Goal: Transaction & Acquisition: Purchase product/service

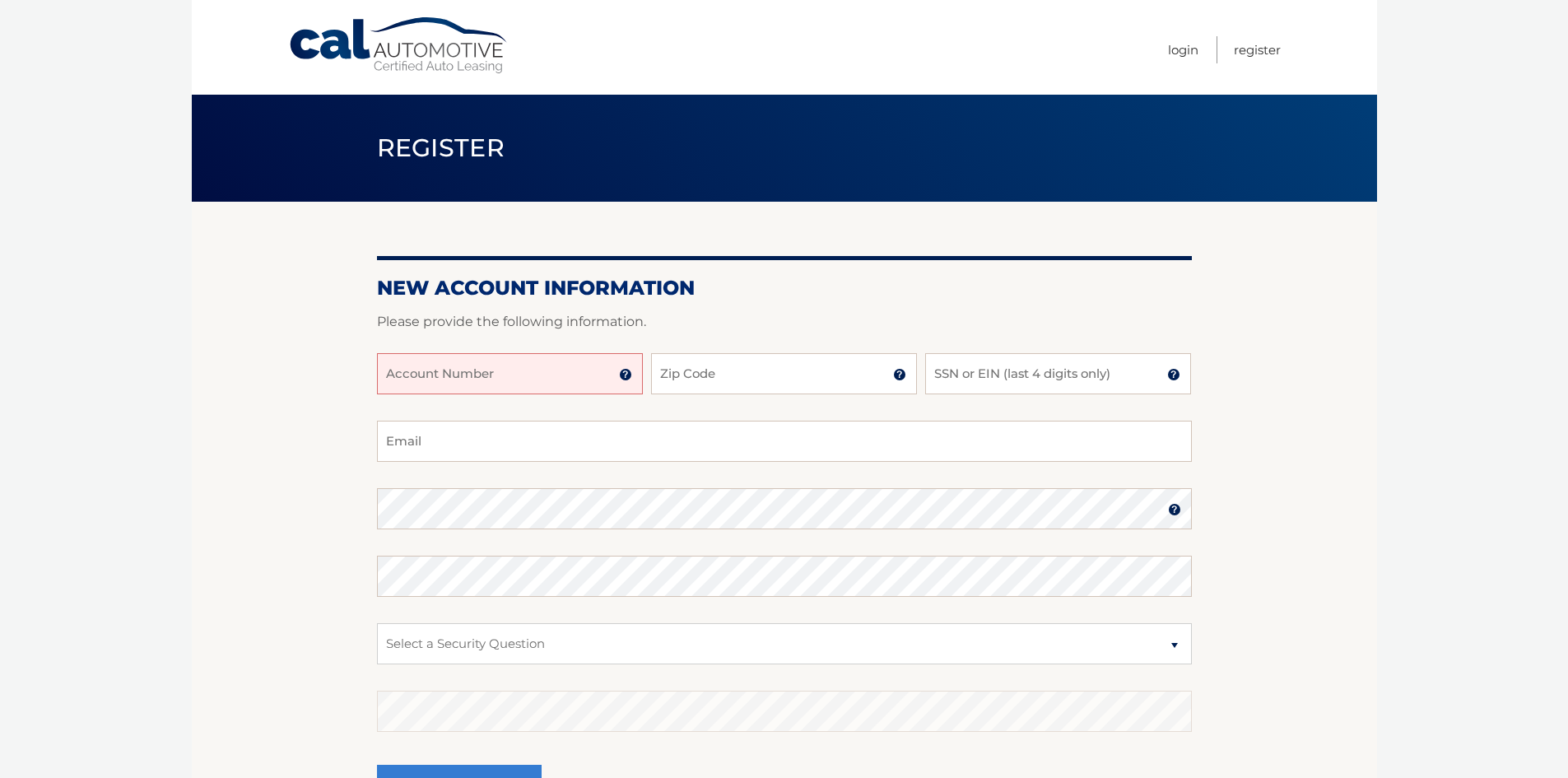
click at [530, 380] on input "Account Number" at bounding box center [509, 374] width 266 height 41
type input "44455982217"
click at [724, 373] on input "Zip Code" at bounding box center [784, 374] width 266 height 41
type input "10549"
click at [1056, 377] on input "SSN or EIN (last 4 digits only)" at bounding box center [1057, 374] width 266 height 41
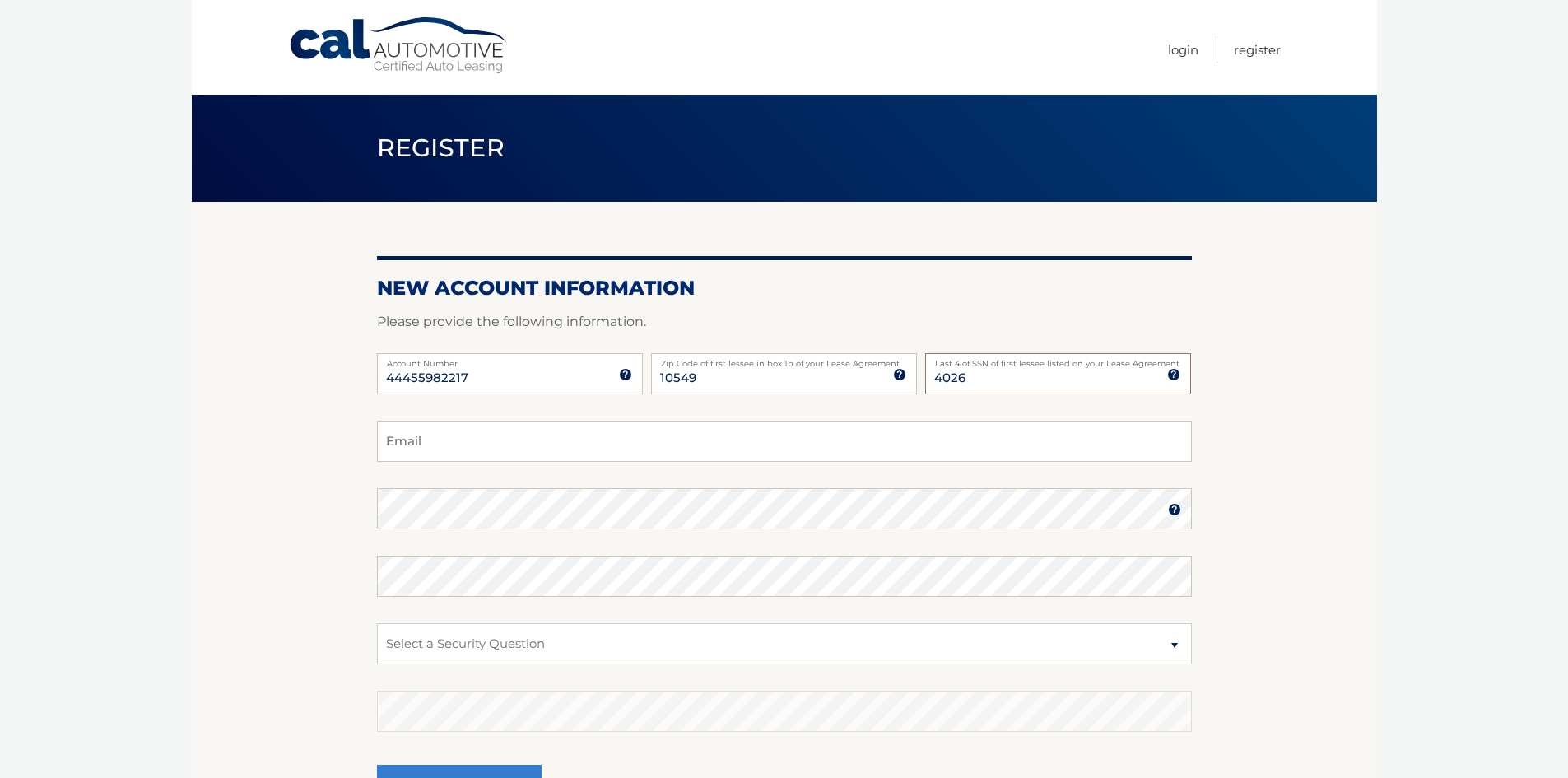
type input "4026"
click at [631, 421] on form "New Account Information Please provide the following information. 44455982217 A…" at bounding box center [784, 560] width 814 height 569
click at [562, 444] on input "Email" at bounding box center [784, 441] width 814 height 41
type input "patcorbett4@gmail.com"
click at [1165, 641] on select "Select a Security Question What was the name of your elementary school? What is…" at bounding box center [784, 644] width 814 height 41
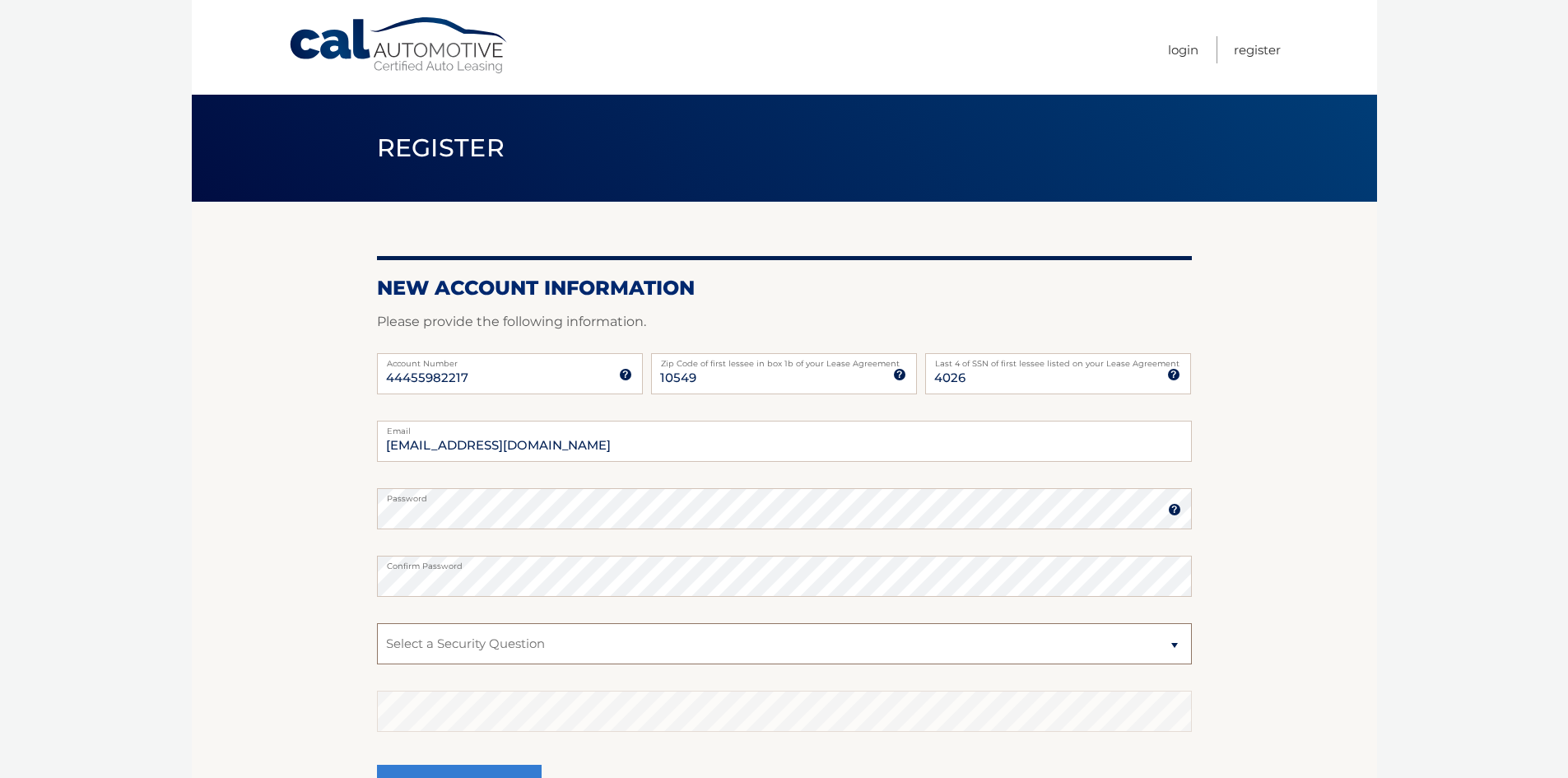
select select "2"
click at [376, 623] on select "Select a Security Question What was the name of your elementary school? What is…" at bounding box center [784, 644] width 814 height 41
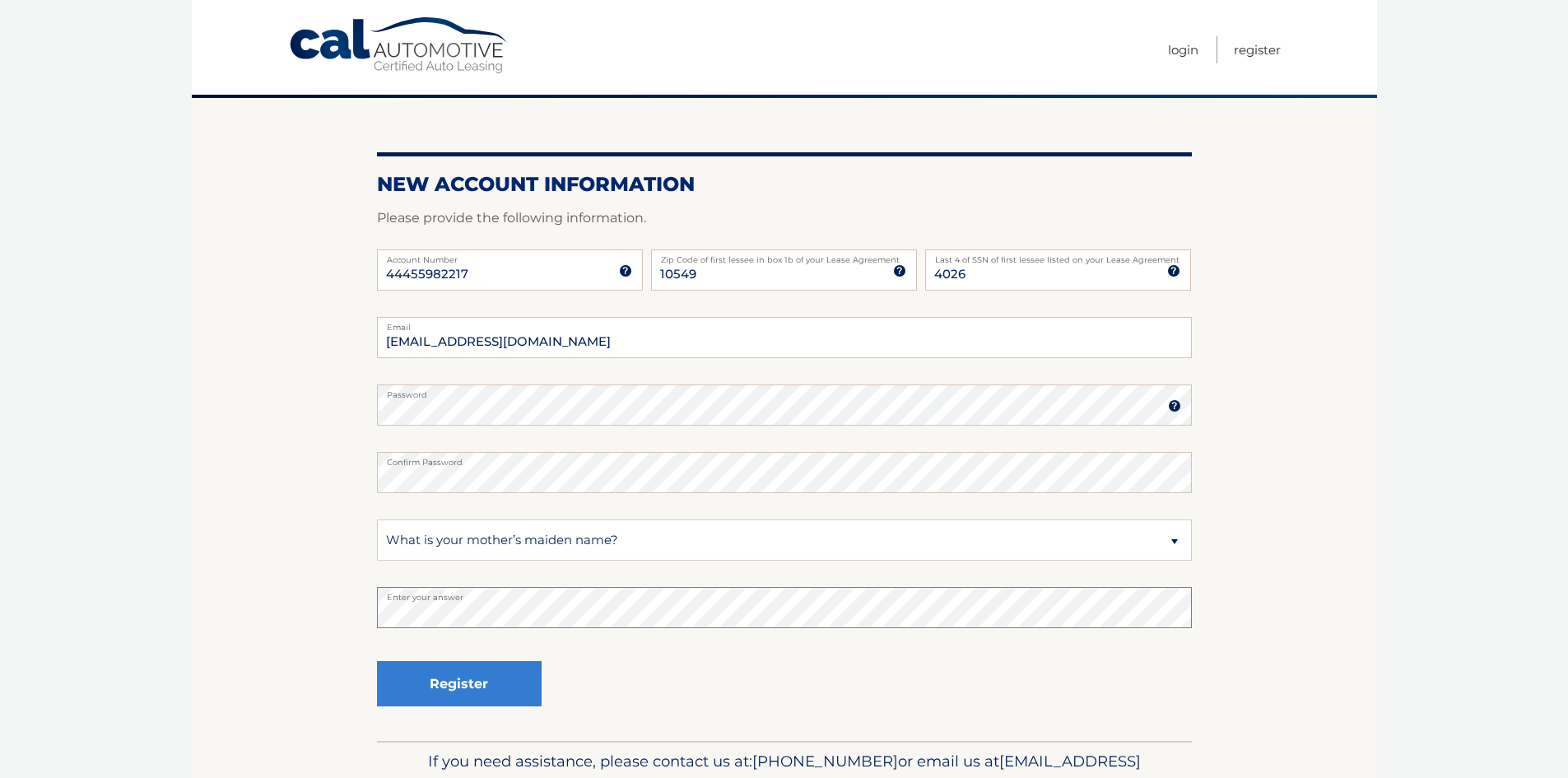
scroll to position [192, 0]
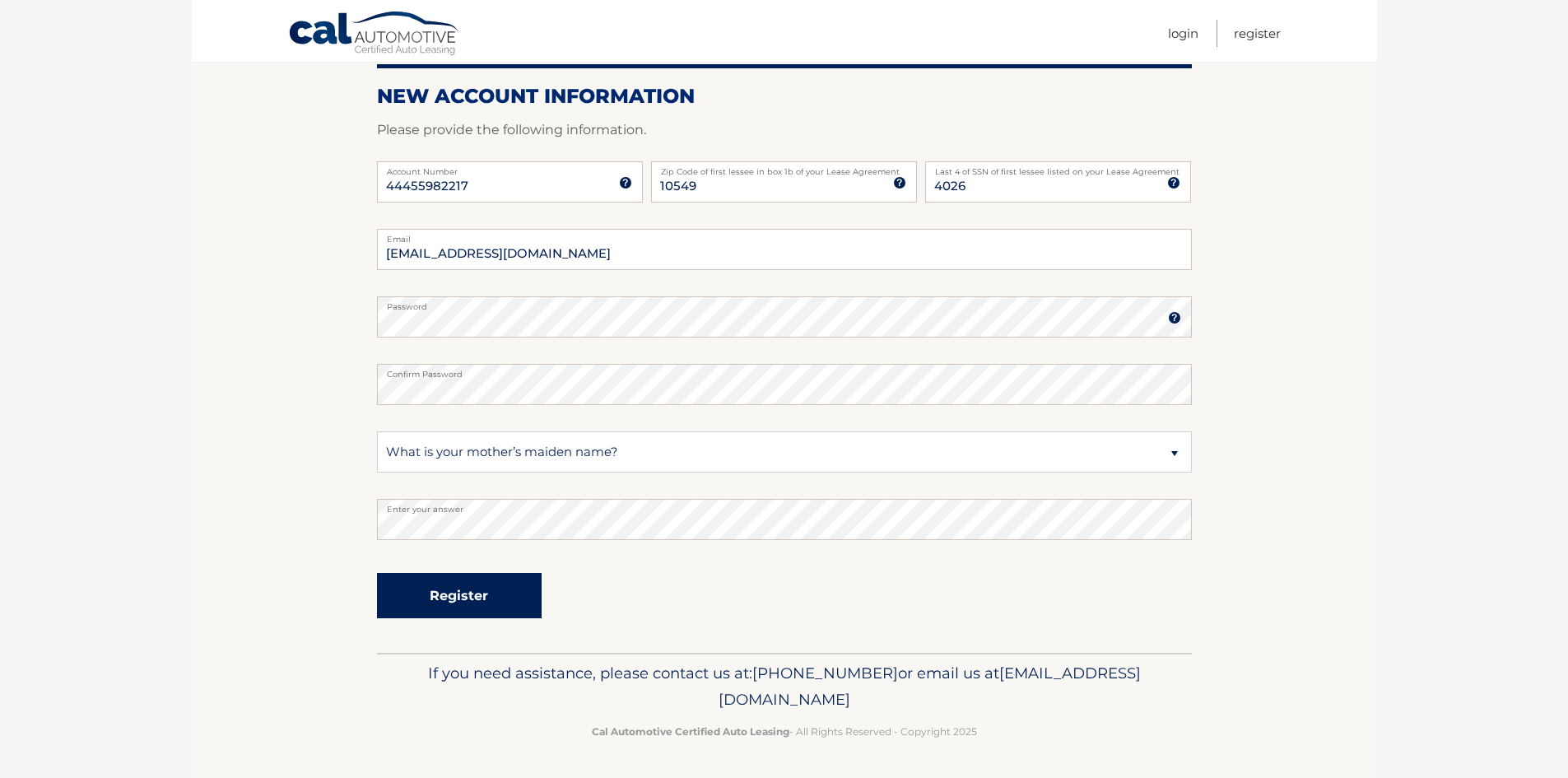
click at [476, 592] on button "Register" at bounding box center [458, 595] width 164 height 45
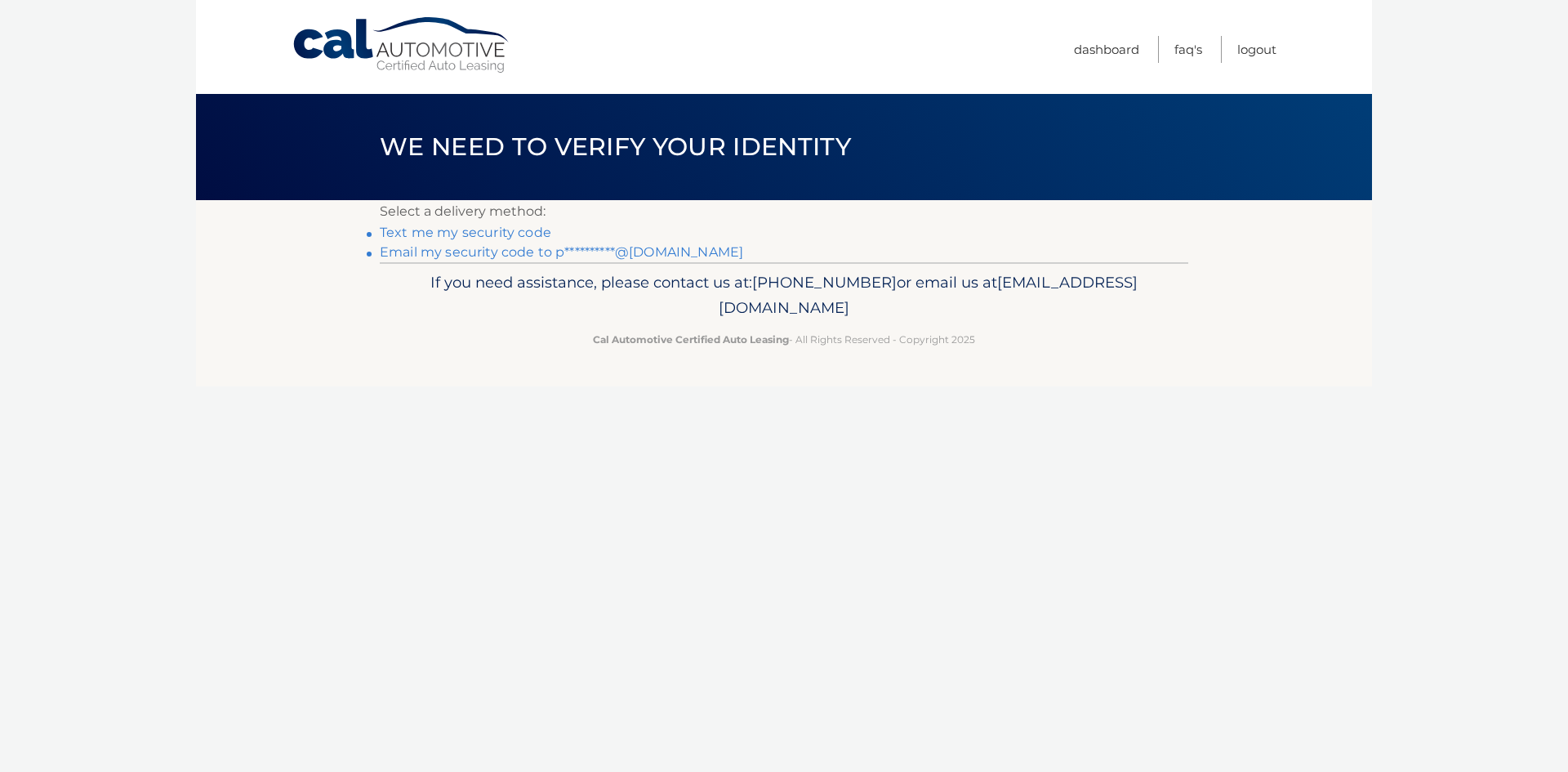
click at [517, 234] on link "Text me my security code" at bounding box center [465, 233] width 172 height 15
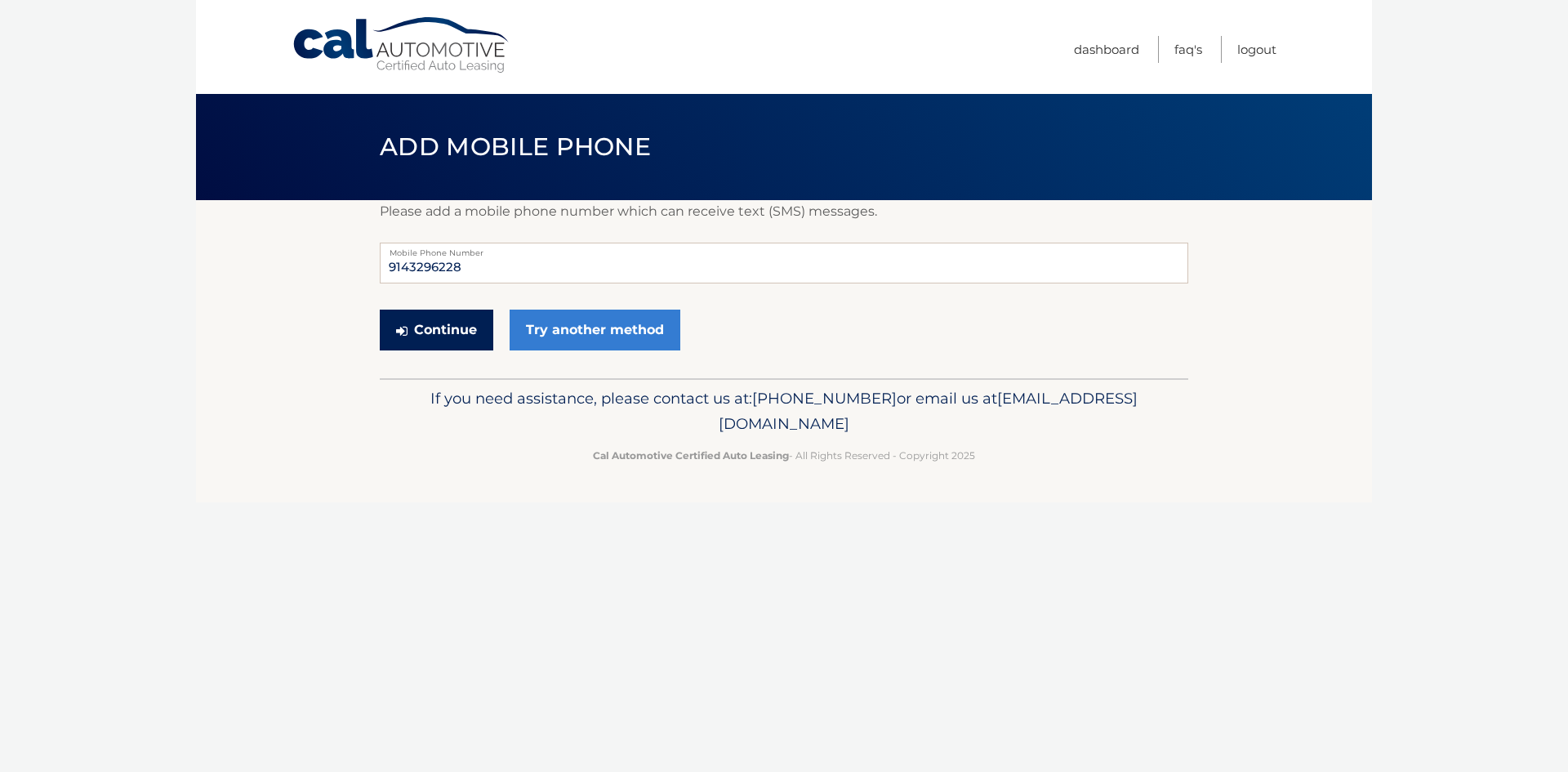
click at [454, 327] on button "Continue" at bounding box center [436, 330] width 113 height 41
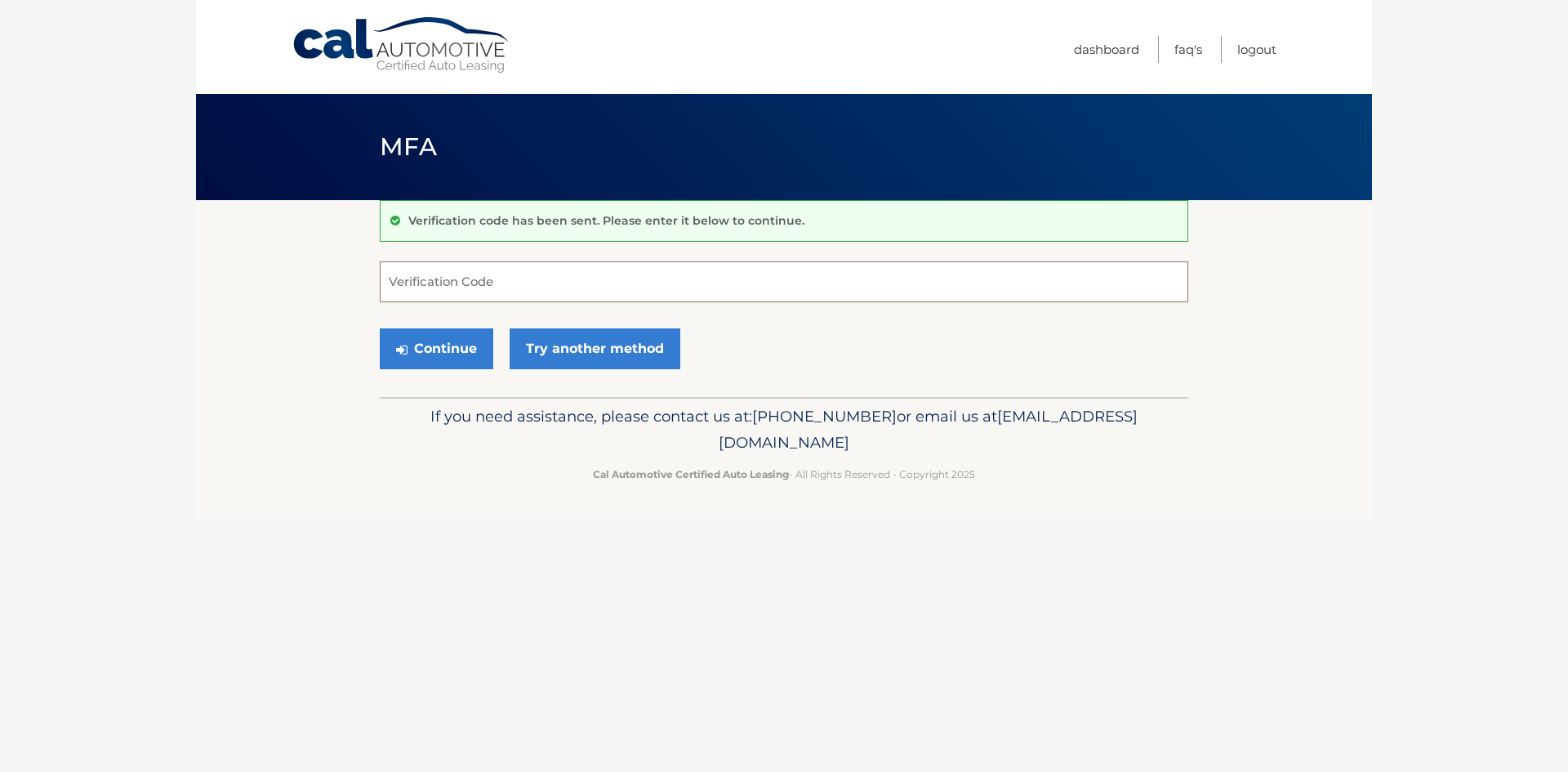
click at [560, 285] on input "Verification Code" at bounding box center [784, 281] width 808 height 41
type input "992577"
click at [469, 352] on button "Continue" at bounding box center [436, 348] width 113 height 41
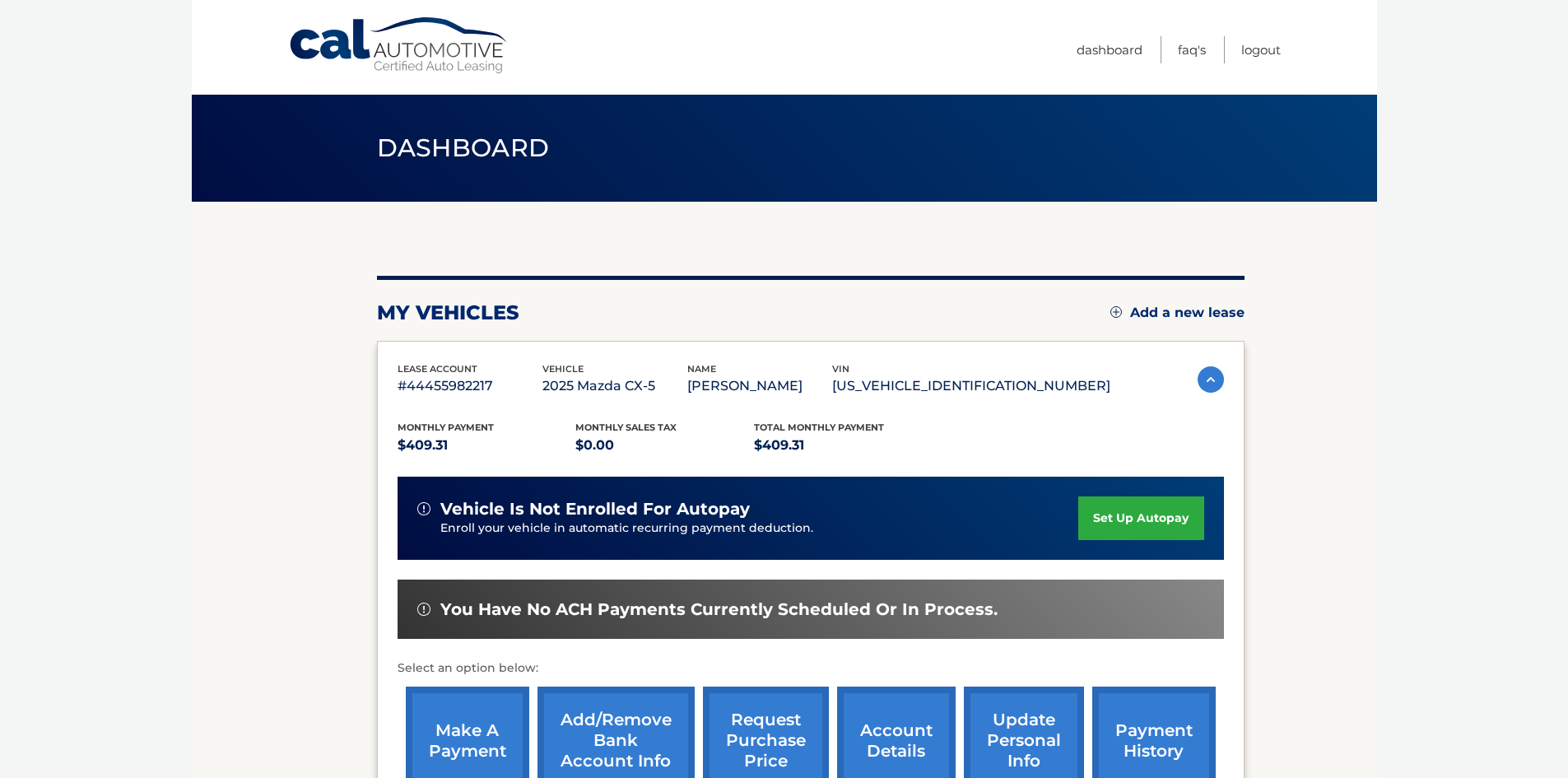
click at [1165, 515] on link "set up autopay" at bounding box center [1141, 518] width 125 height 43
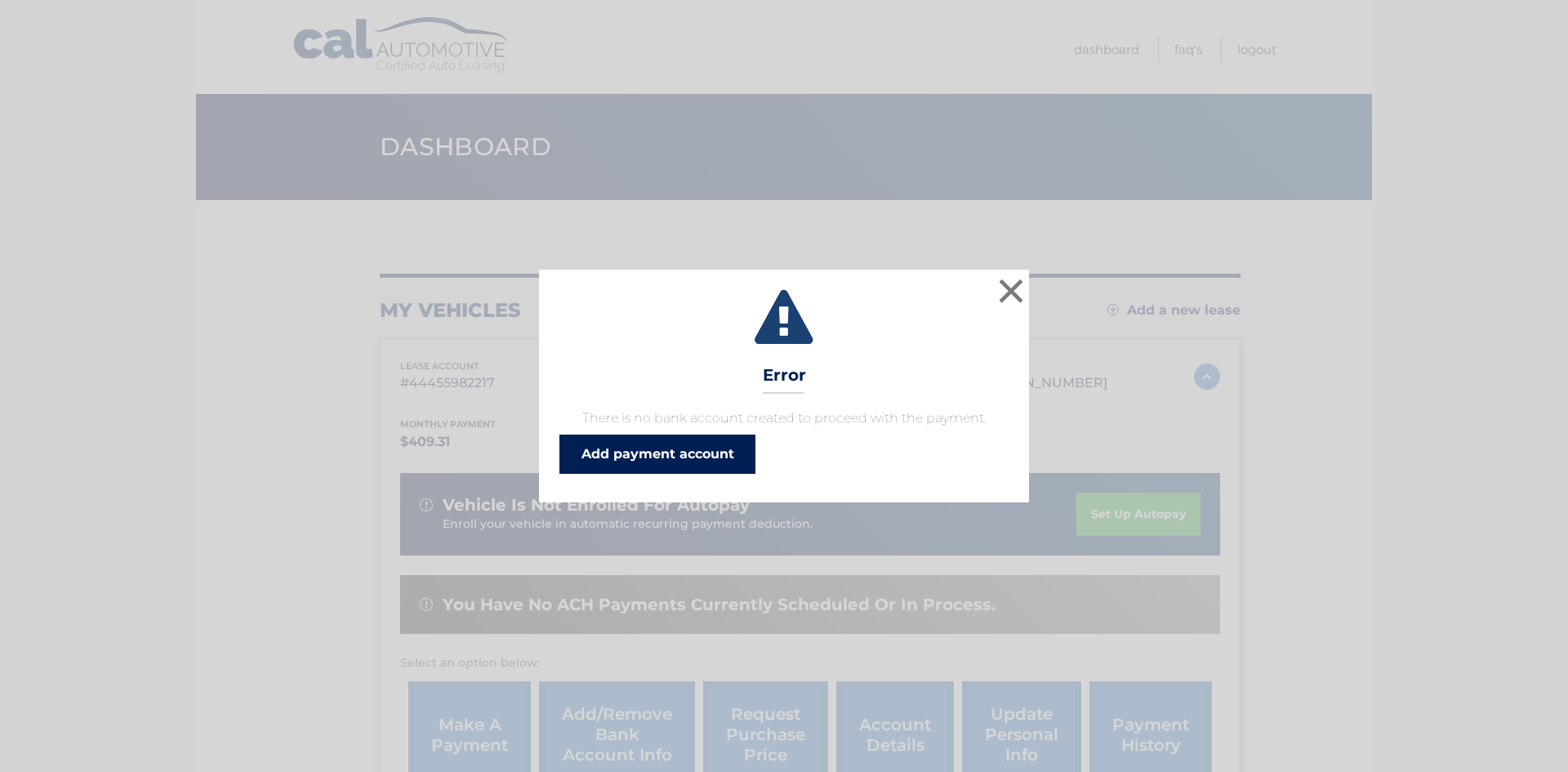
click at [694, 457] on link "Add payment account" at bounding box center [658, 454] width 196 height 39
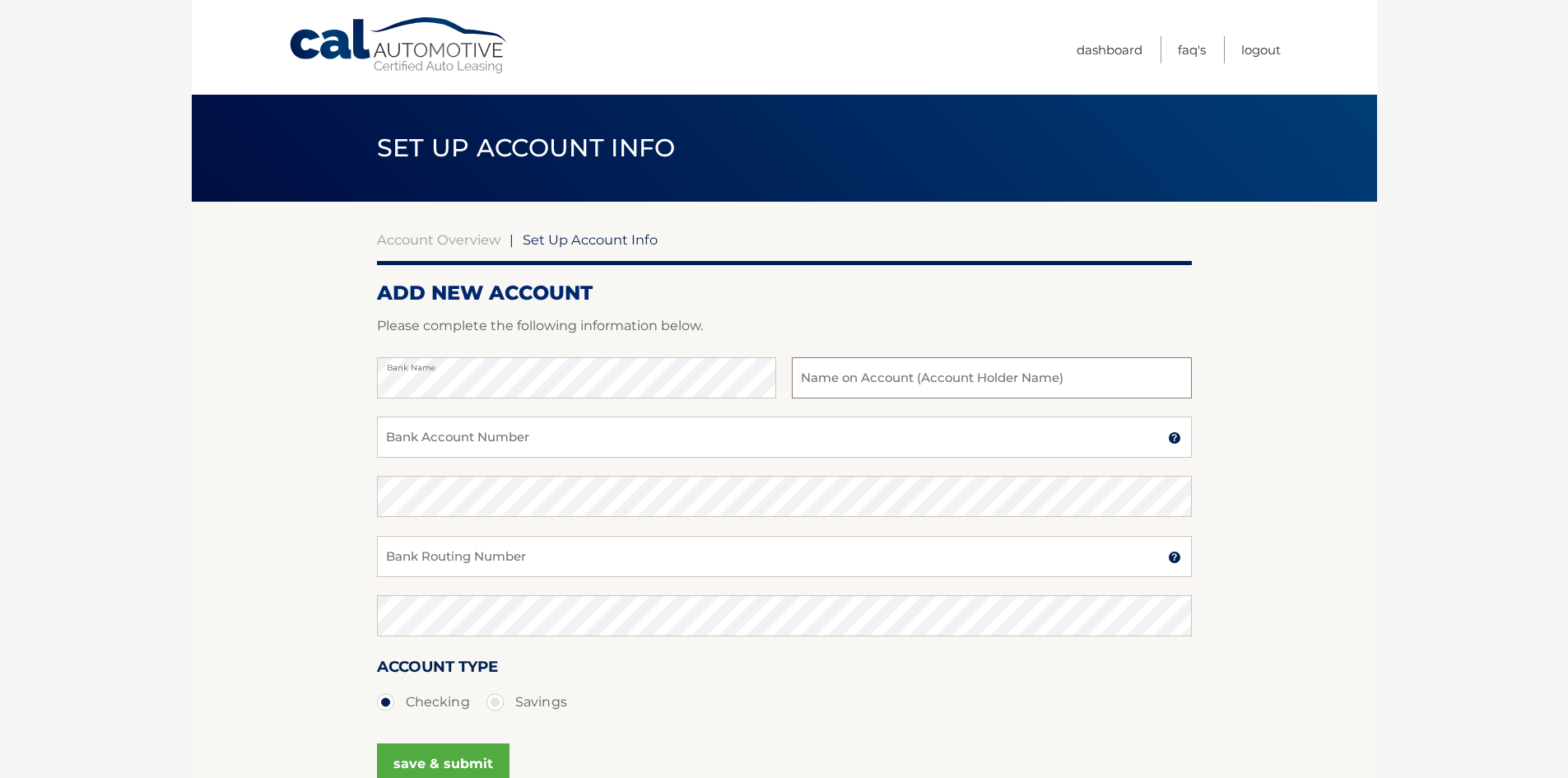
click at [855, 377] on input "text" at bounding box center [991, 377] width 399 height 41
type input "[PERSON_NAME]"
click at [657, 435] on input "Bank Account Number" at bounding box center [784, 437] width 814 height 41
type input "7929500689"
click at [592, 566] on input "Bank Routing Number" at bounding box center [784, 556] width 814 height 41
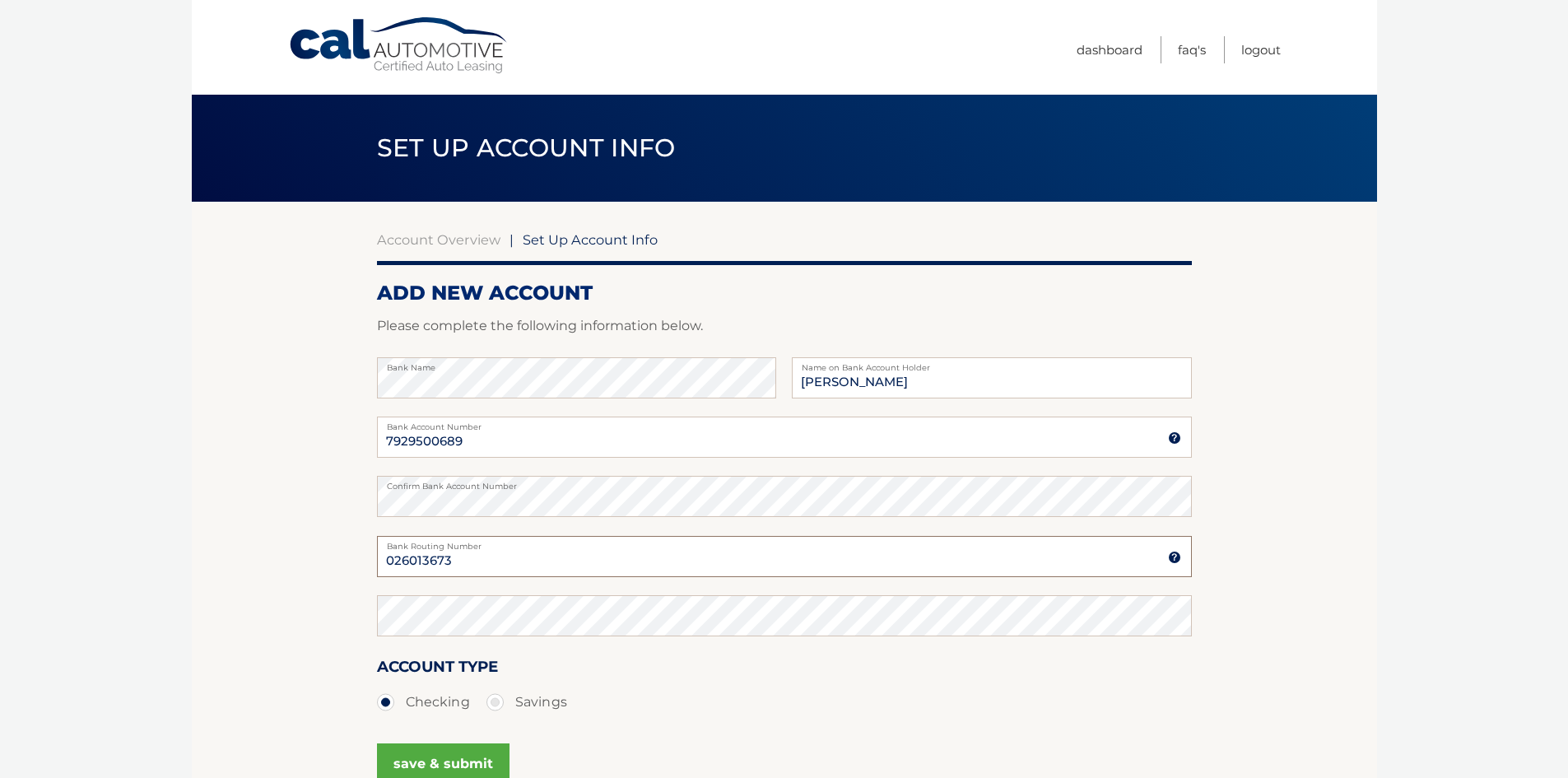
type input "026013673"
click at [445, 754] on button "save & submit" at bounding box center [443, 764] width 133 height 41
click at [448, 764] on button "save & submit" at bounding box center [443, 764] width 133 height 41
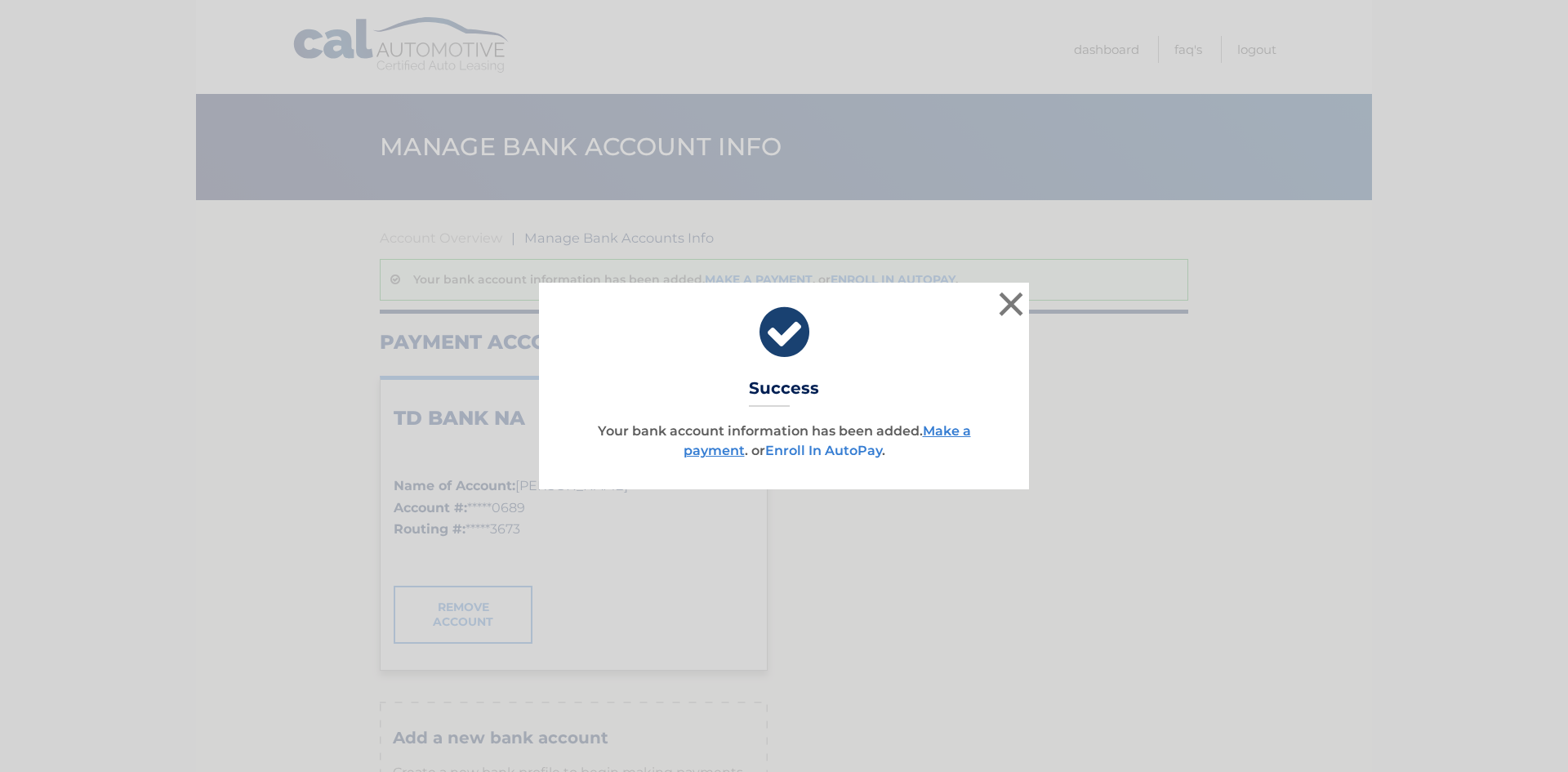
click at [823, 450] on link "Enroll In AutoPay" at bounding box center [824, 450] width 117 height 15
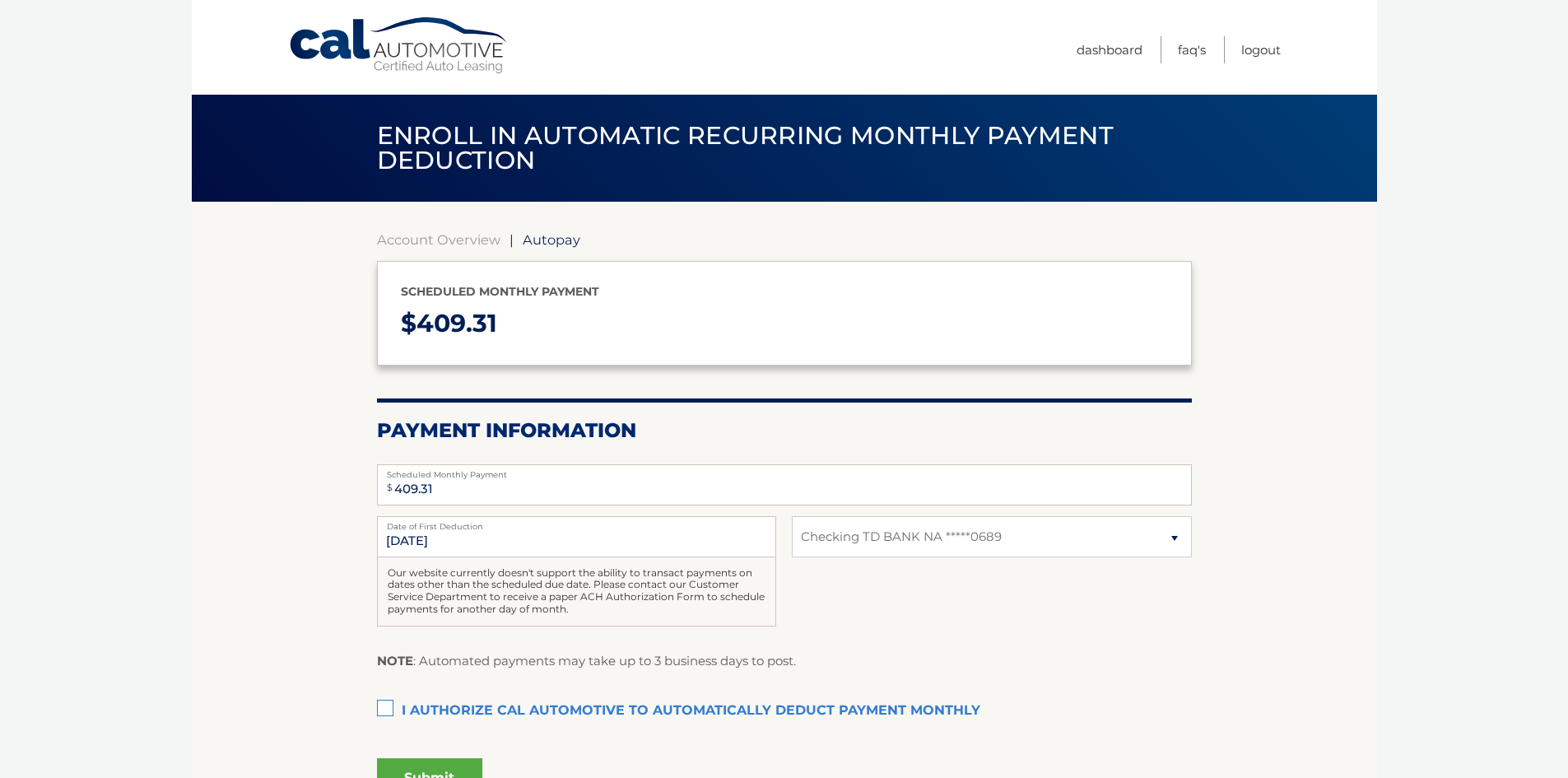
select select "OWVhZmZlY2MtYjFjMC00ZTVkLWEzZTMtYzQ2ODBhZGY1YjIx"
click at [398, 543] on input "10/1/2025" at bounding box center [576, 536] width 399 height 41
click at [394, 542] on input "10/1/2025" at bounding box center [576, 536] width 399 height 41
click at [463, 551] on input "10/1/2025" at bounding box center [576, 536] width 399 height 41
click at [508, 545] on input "10/1/2025" at bounding box center [576, 536] width 399 height 41
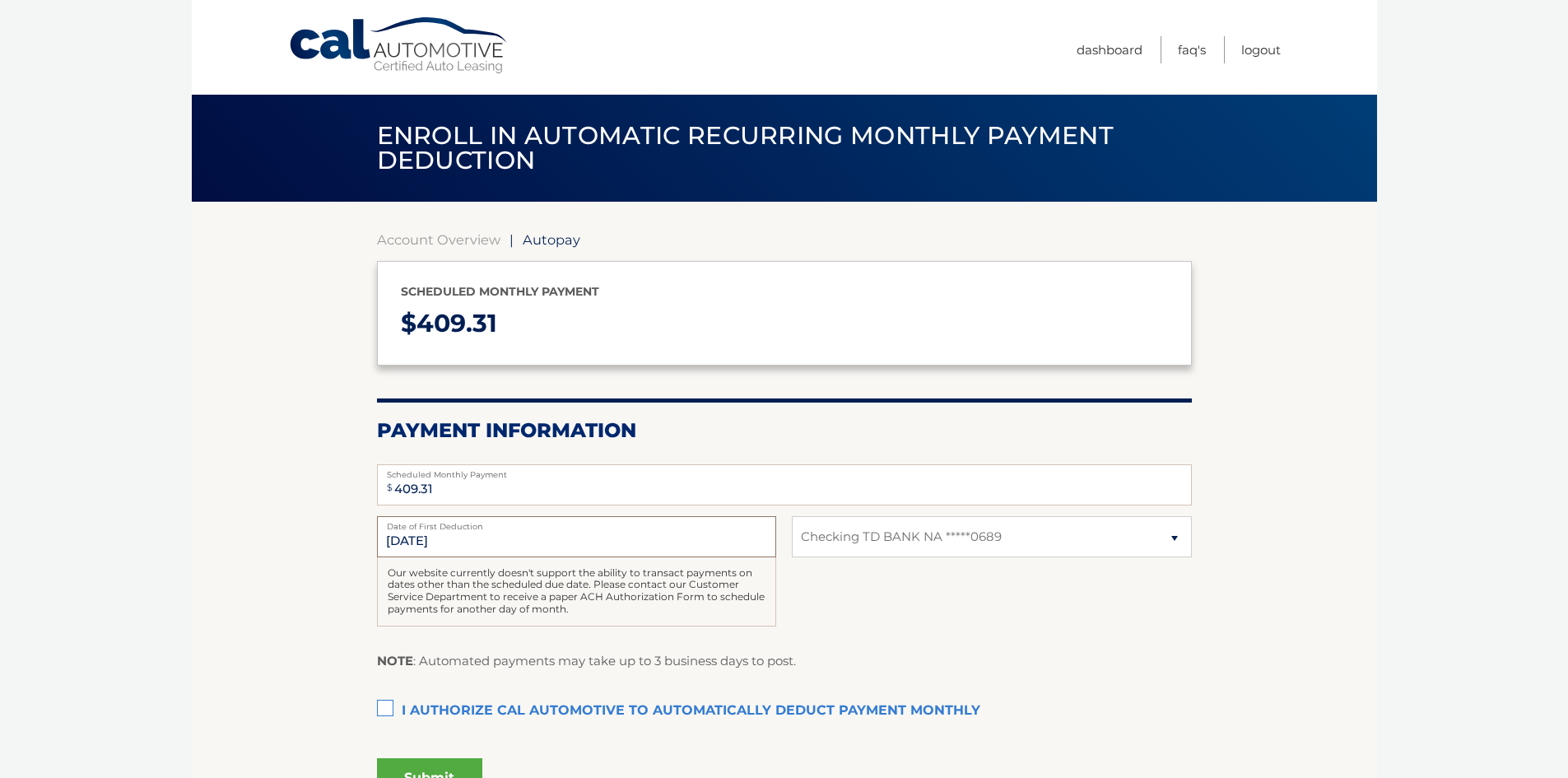
drag, startPoint x: 455, startPoint y: 544, endPoint x: 302, endPoint y: 544, distance: 153.0
click at [302, 544] on section "Account Overview | Autopay Scheduled monthly payment $ 409.31 Payment Informati…" at bounding box center [784, 511] width 1185 height 620
click at [385, 705] on label "I authorize cal automotive to automatically deduct payment monthly This checkbo…" at bounding box center [784, 711] width 814 height 33
click at [0, 0] on input "I authorize cal automotive to automatically deduct payment monthly This checkbo…" at bounding box center [0, 0] width 0 height 0
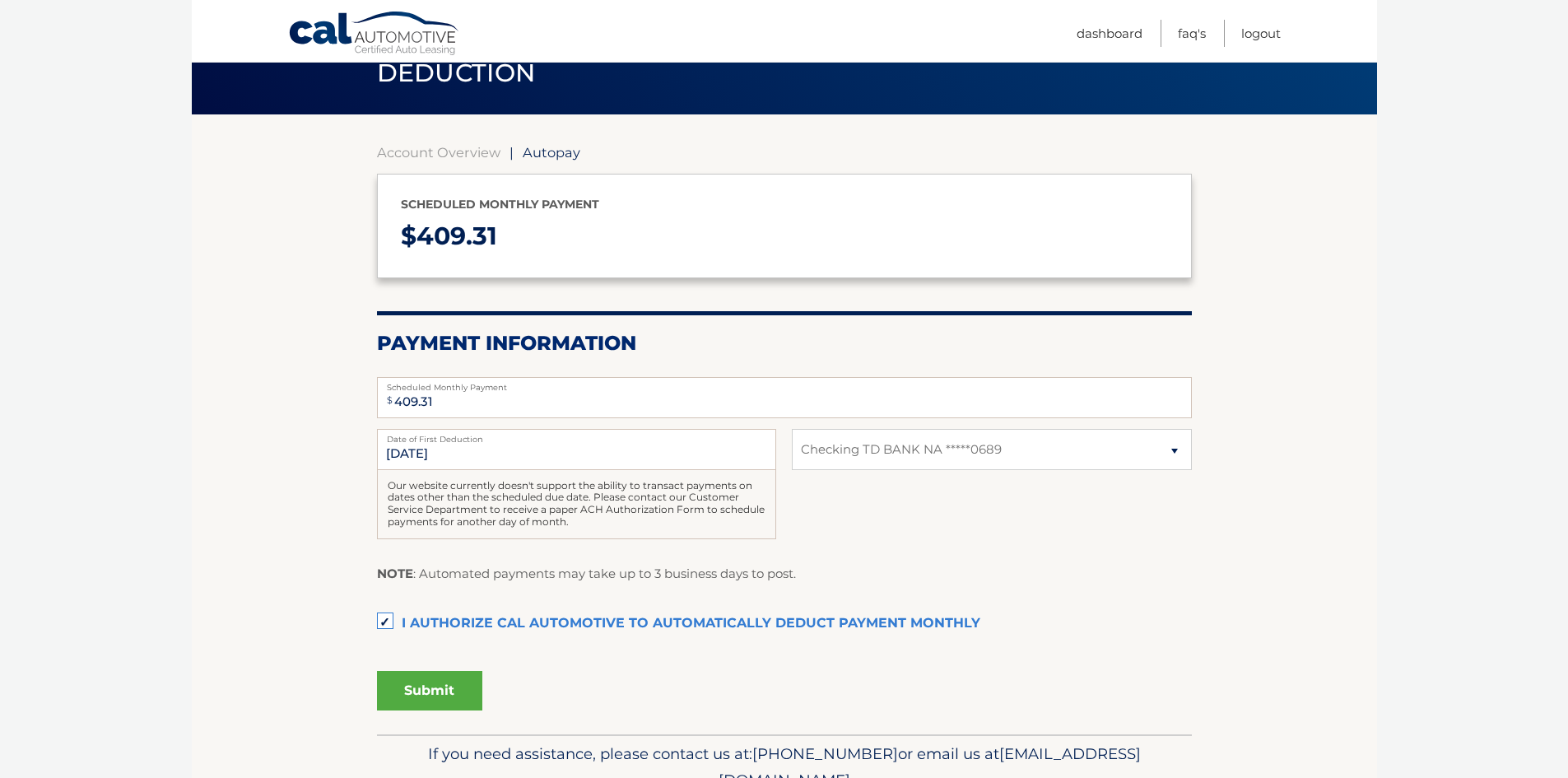
scroll to position [63, 0]
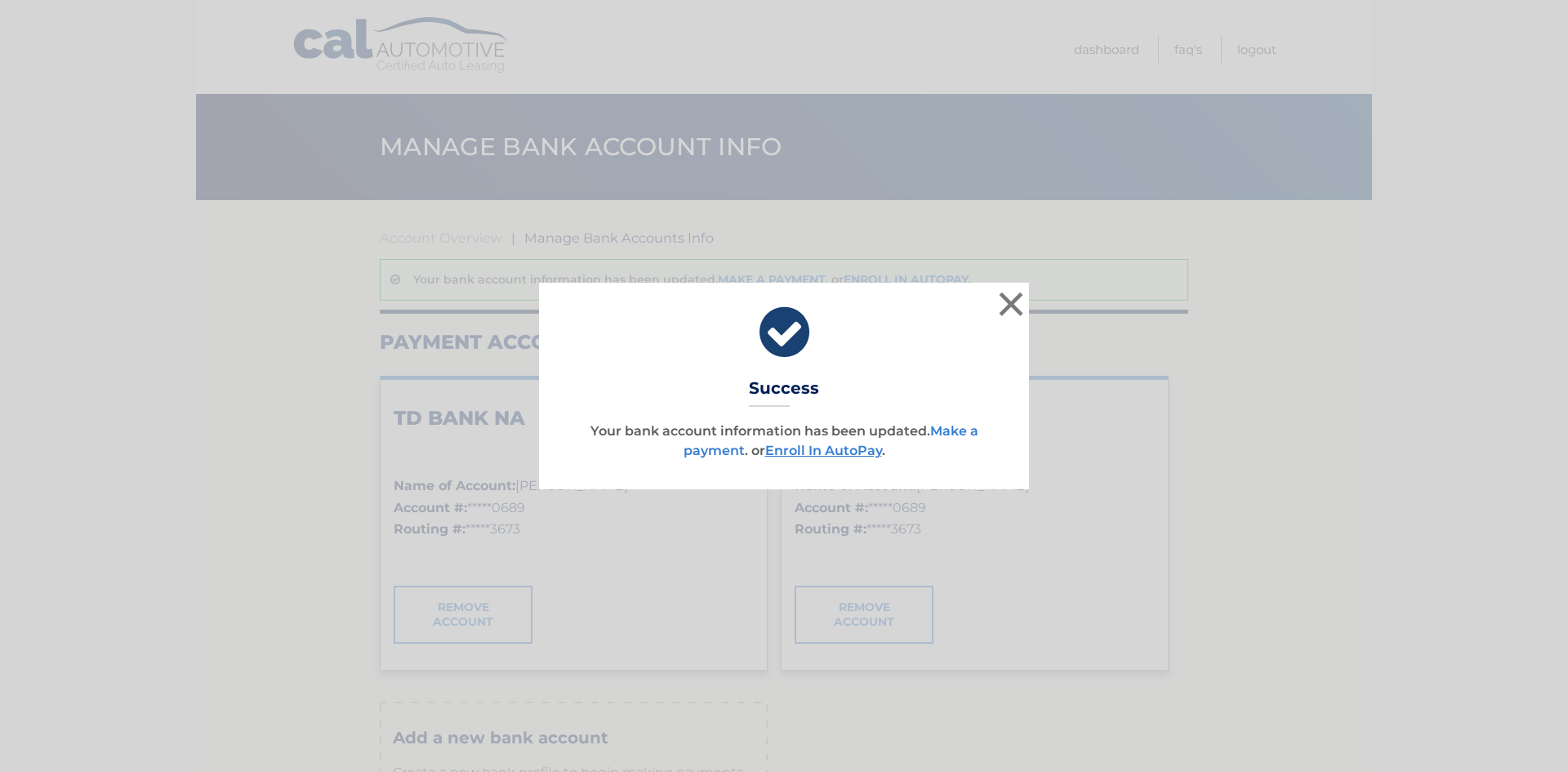
click at [723, 450] on link "Make a payment" at bounding box center [830, 440] width 295 height 35
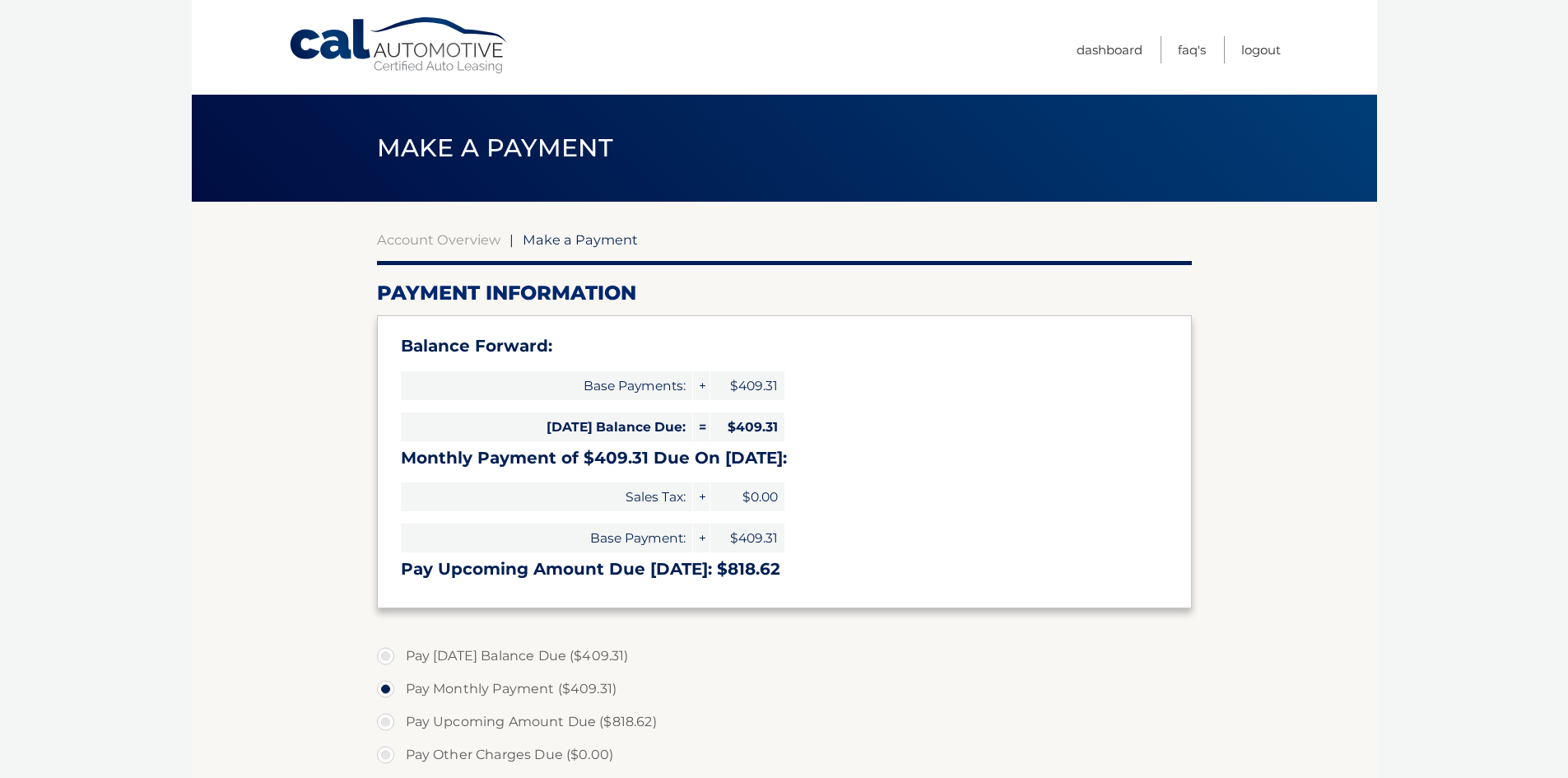
click at [710, 450] on h3 "Monthly Payment of $409.31 Due On Oct 01:" at bounding box center [784, 457] width 767 height 20
click at [388, 659] on label "Pay Today's Balance Due ($409.31)" at bounding box center [784, 656] width 814 height 33
click at [388, 659] on input "Pay Today's Balance Due ($409.31)" at bounding box center [391, 652] width 16 height 26
radio input "true"
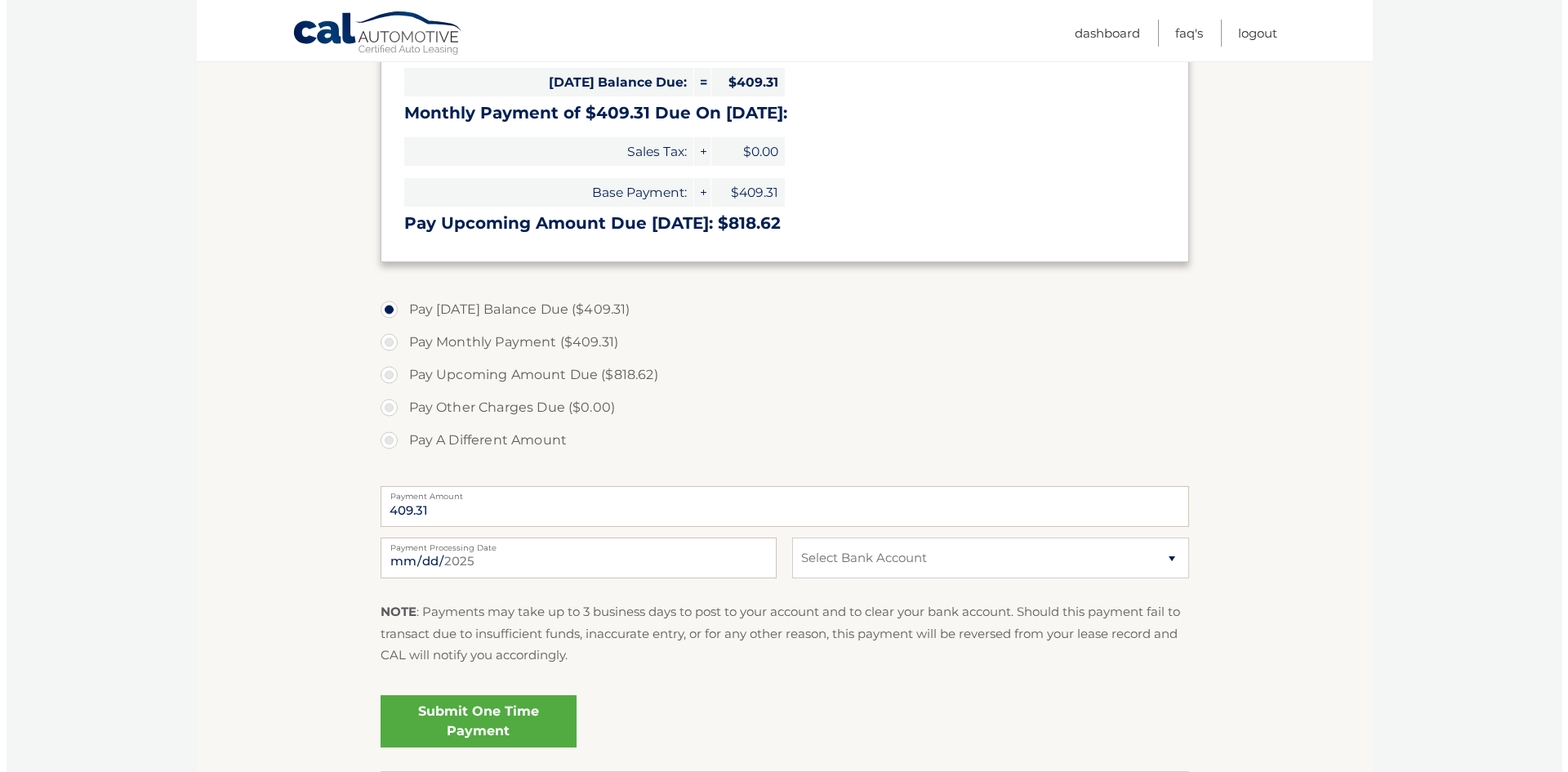
scroll to position [367, 0]
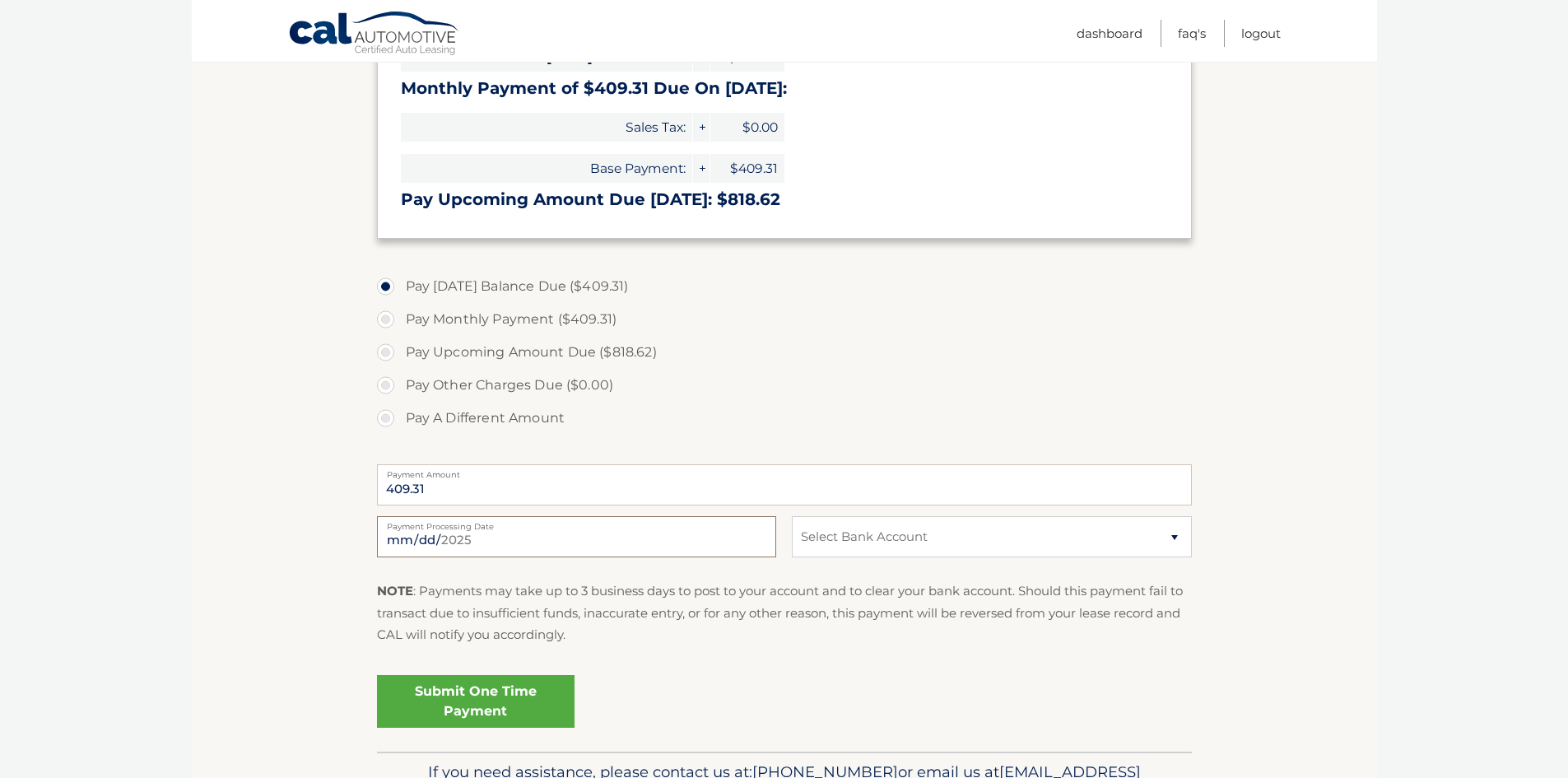
click at [400, 543] on input "2025-08-31" at bounding box center [576, 536] width 399 height 41
type input "2025-09-01"
click at [1075, 549] on select "Select Bank Account Checking TD BANK NA *****0689 Checking TD BANK NA *****0689" at bounding box center [991, 536] width 399 height 41
select select "OWNhOWE1ZTQtYjk0MS00NTExLTliNWEtOGEwZWRhZDI1YWFm"
click at [791, 516] on select "Select Bank Account Checking TD BANK NA *****0689 Checking TD BANK NA *****0689" at bounding box center [991, 536] width 399 height 41
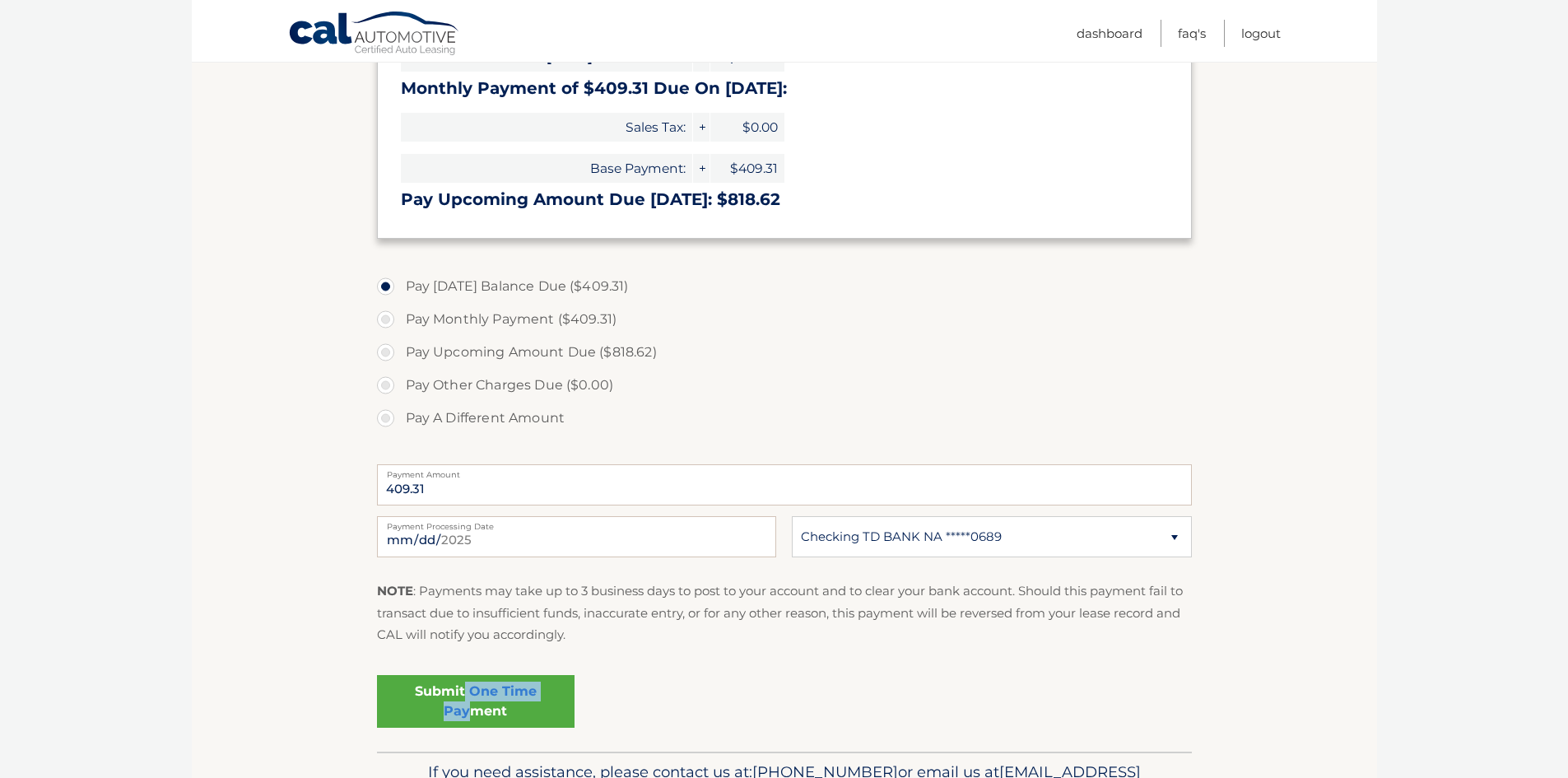
drag, startPoint x: 466, startPoint y: 693, endPoint x: 469, endPoint y: 704, distance: 11.4
click at [469, 704] on link "Submit One Time Payment" at bounding box center [475, 701] width 198 height 53
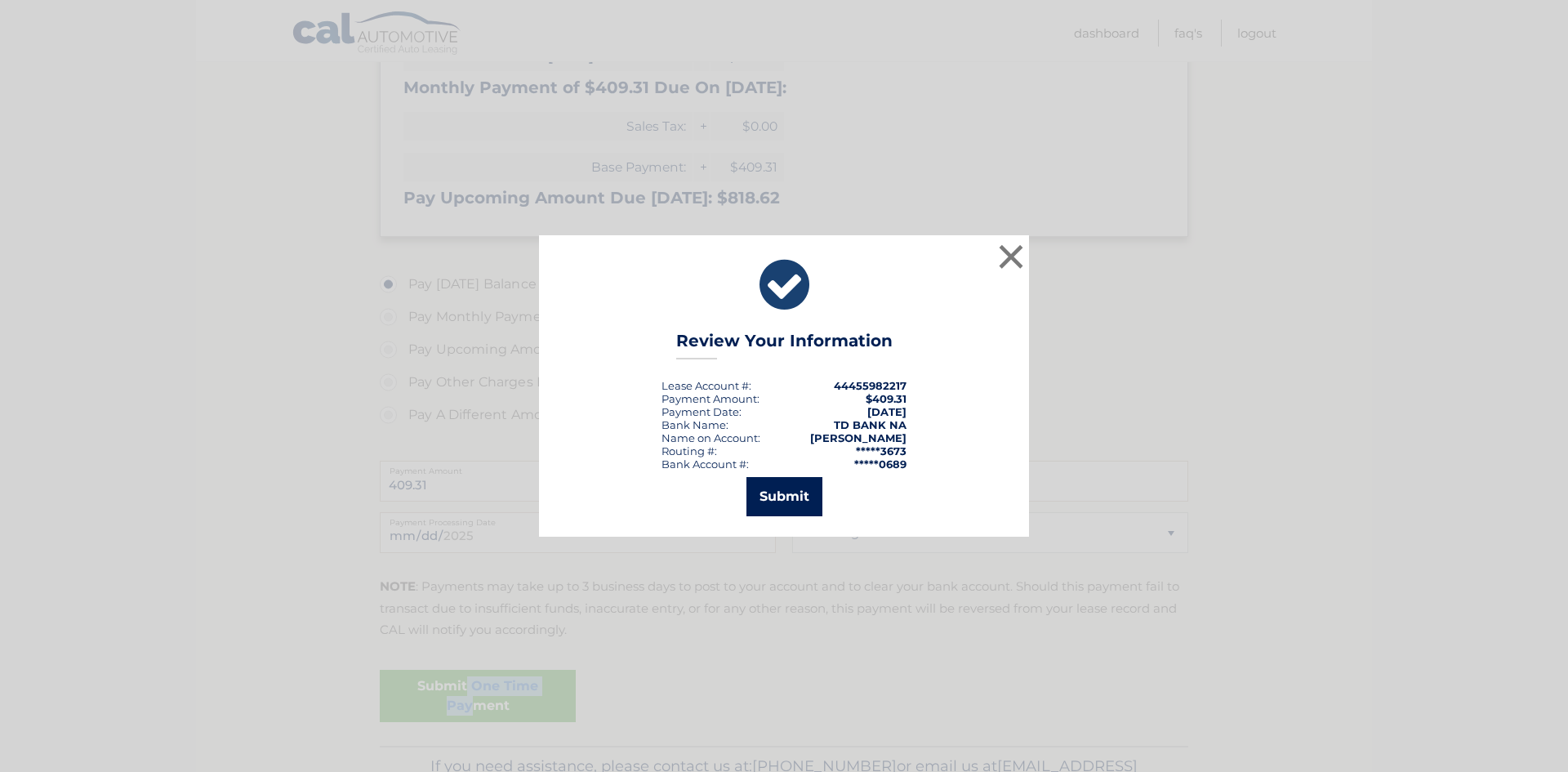
click at [784, 497] on button "Submit" at bounding box center [784, 496] width 76 height 39
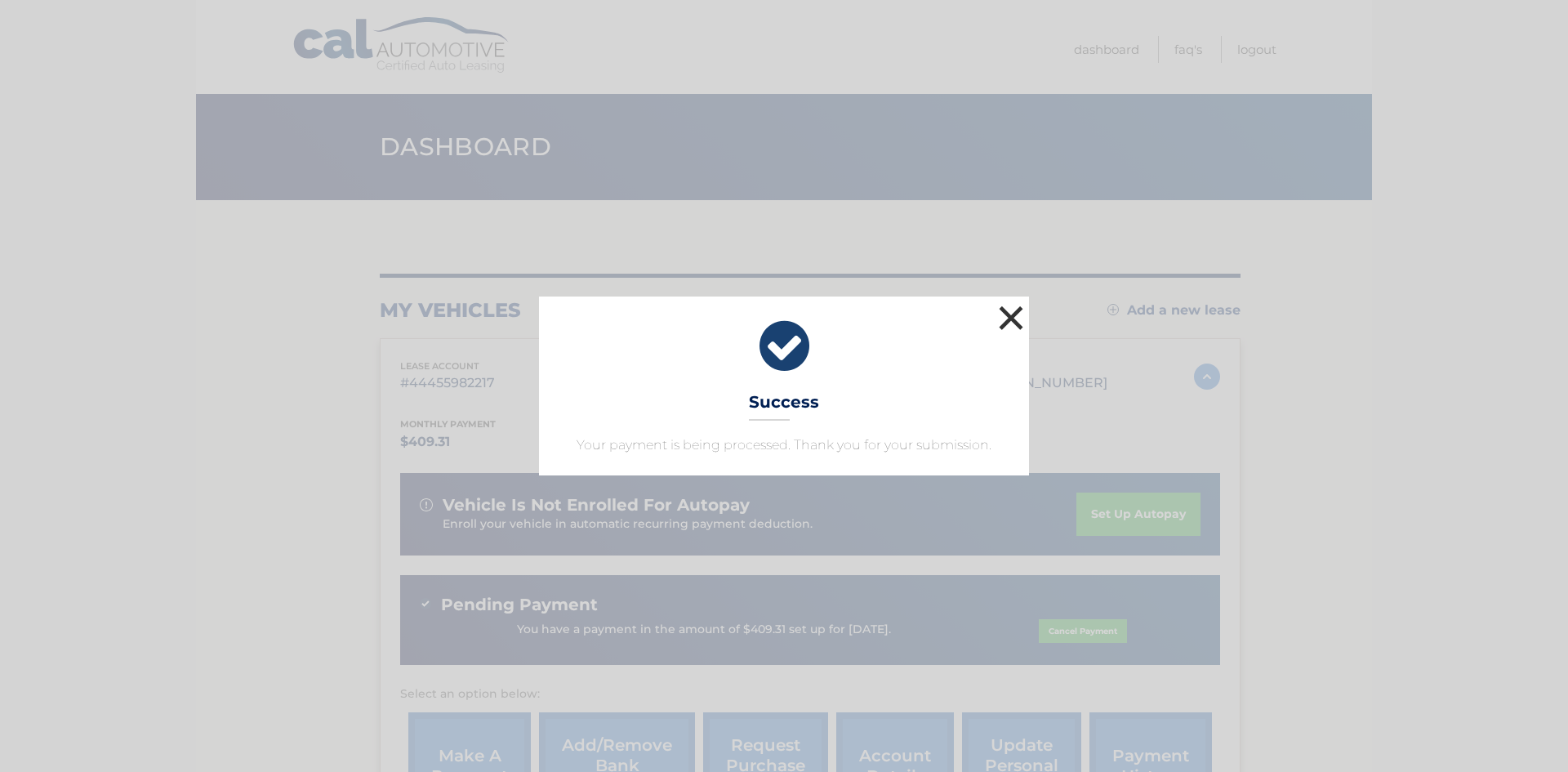
click at [1013, 314] on button "×" at bounding box center [1011, 317] width 32 height 32
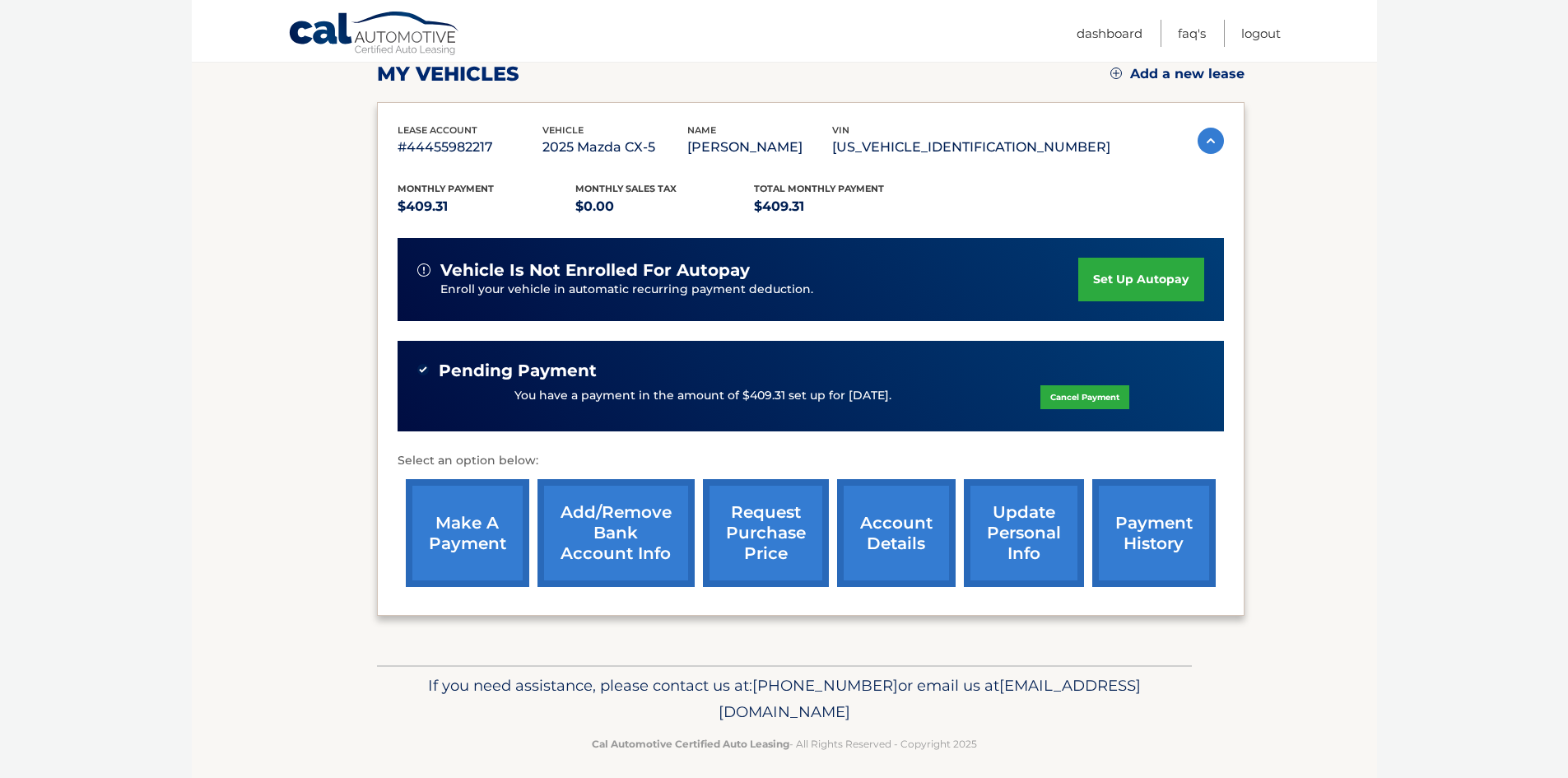
scroll to position [251, 0]
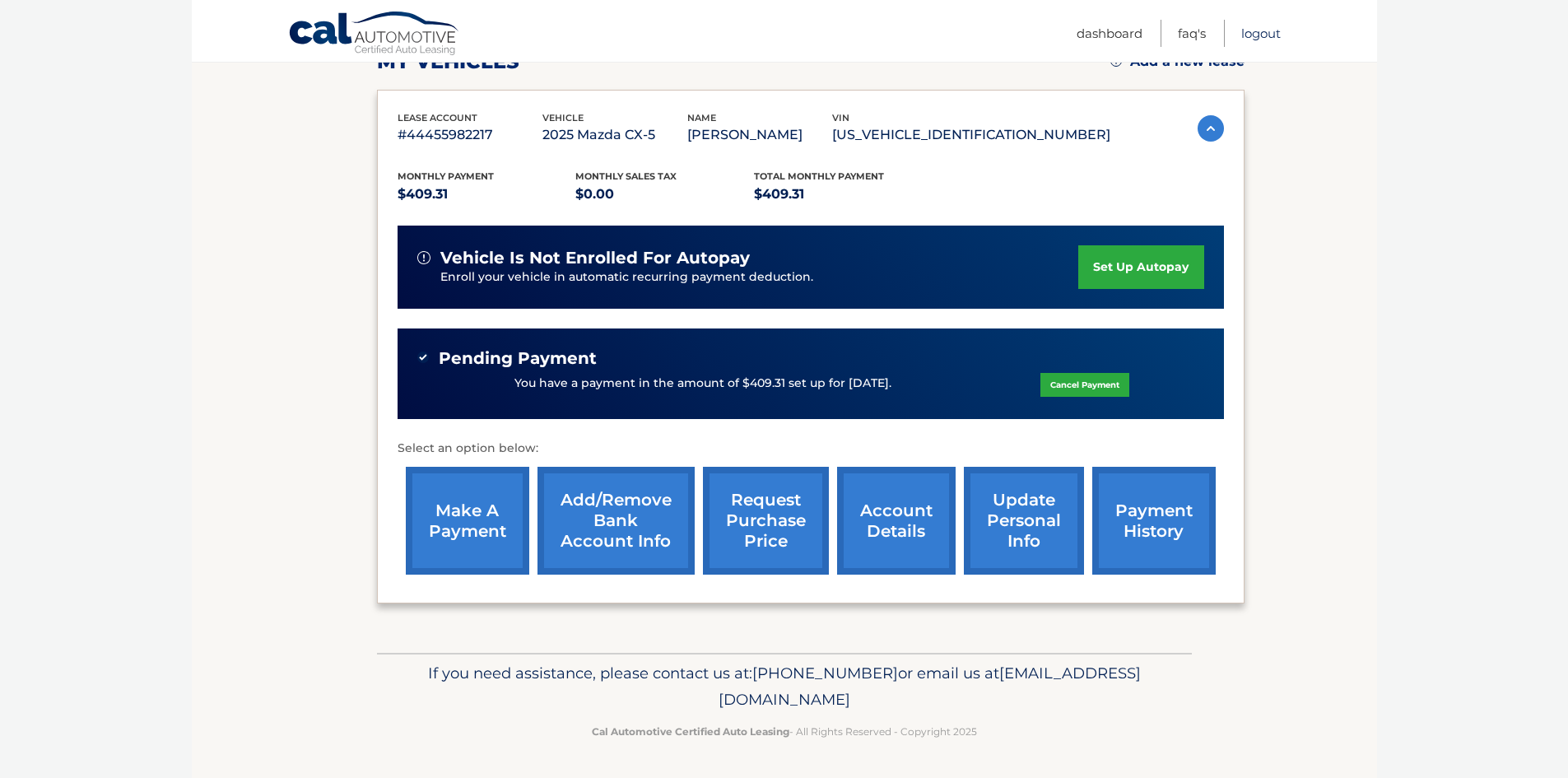
drag, startPoint x: 1257, startPoint y: 33, endPoint x: 1274, endPoint y: 116, distance: 84.7
click at [1256, 32] on link "Logout" at bounding box center [1260, 34] width 39 height 27
